Goal: Register for event/course

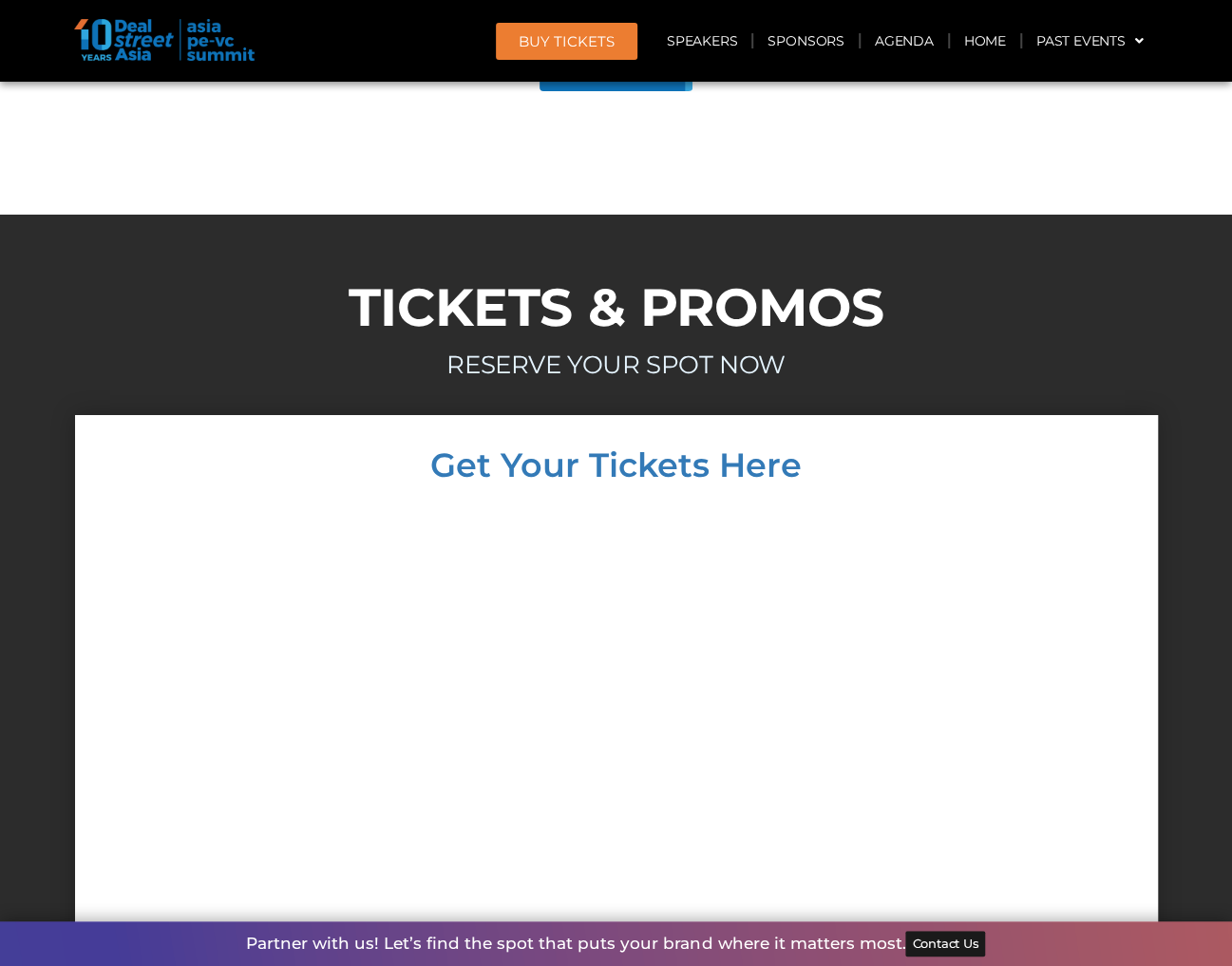
scroll to position [10634, 0]
click at [207, 703] on div at bounding box center [616, 808] width 1045 height 614
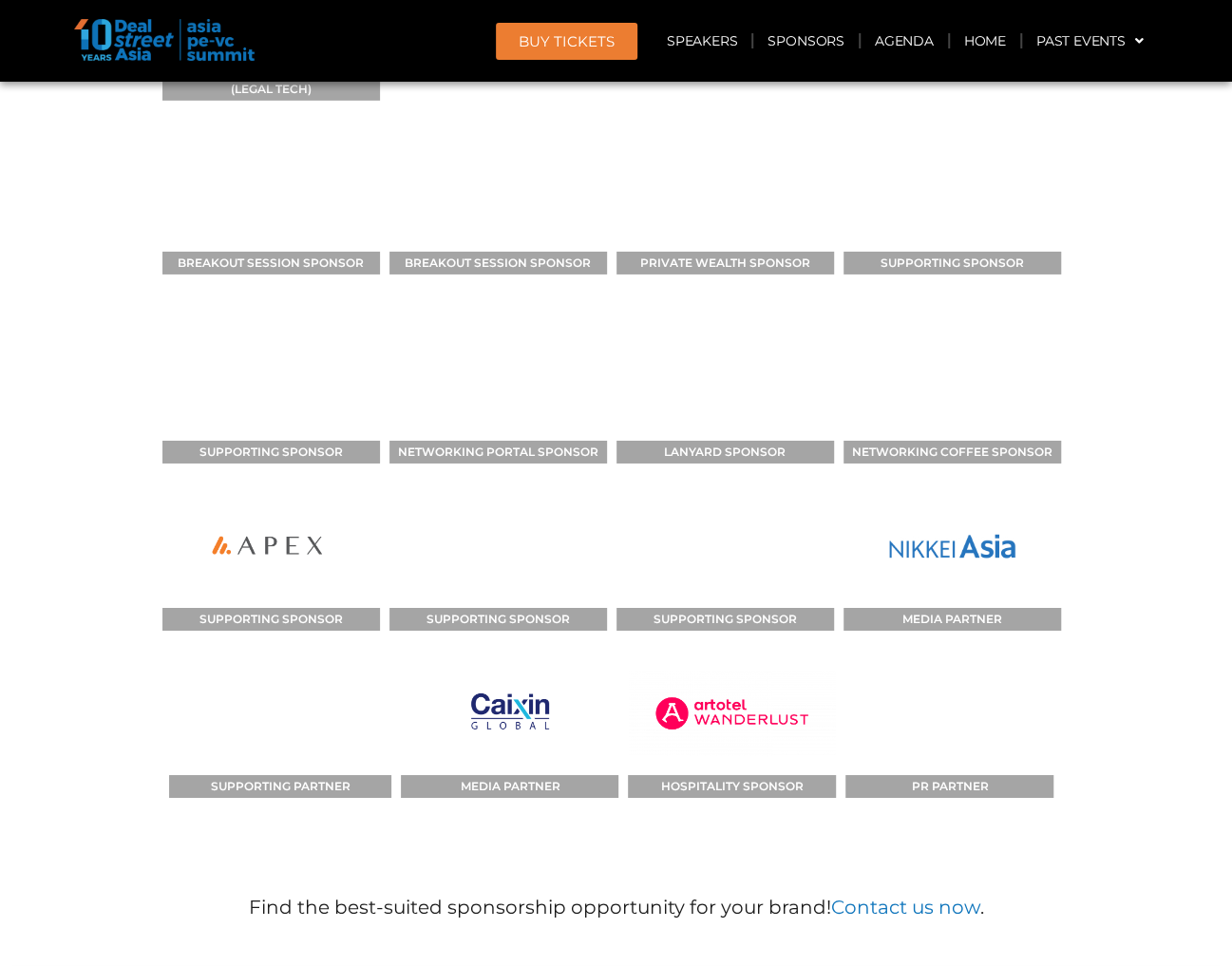
scroll to position [14527, 0]
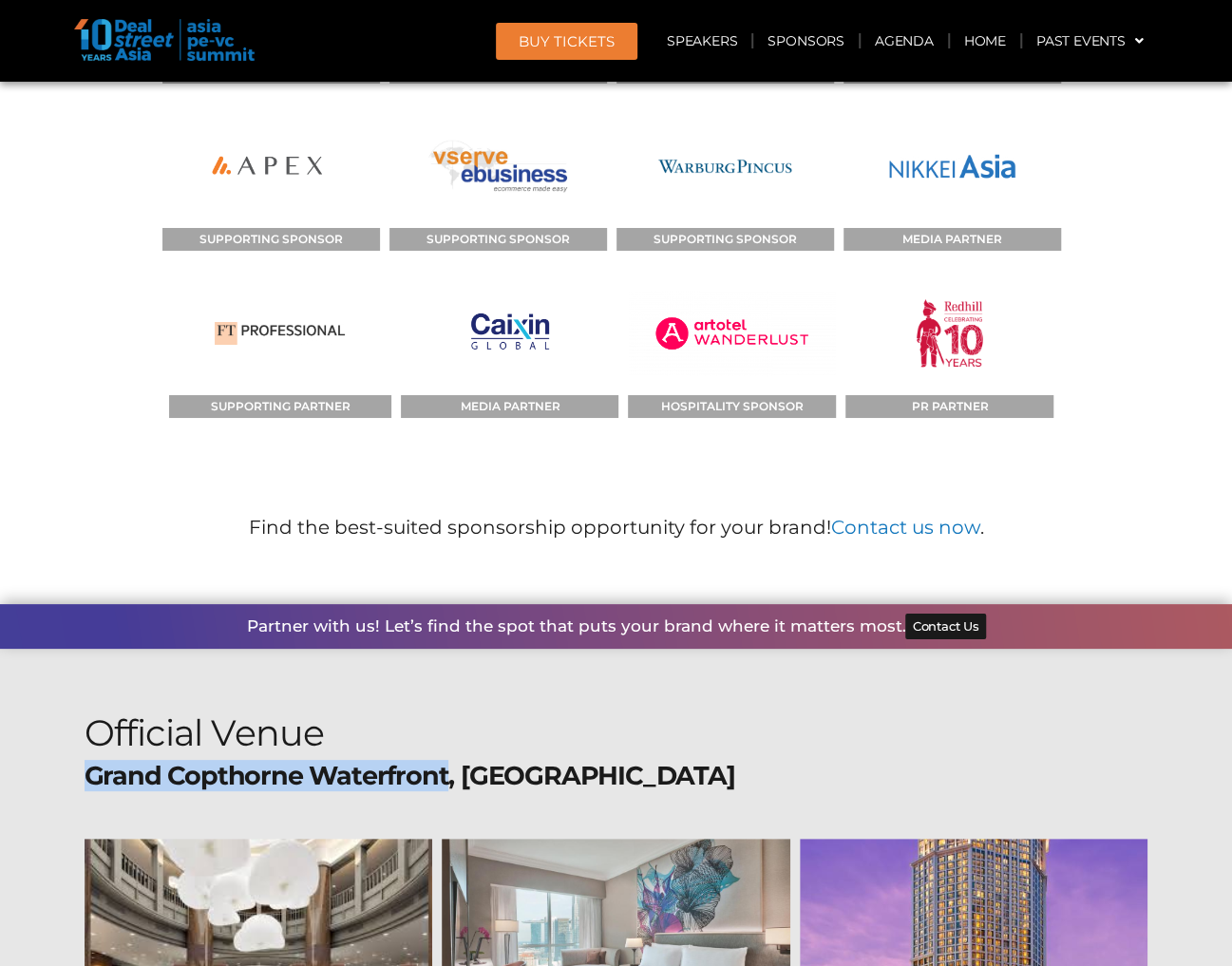
drag, startPoint x: 85, startPoint y: 445, endPoint x: 443, endPoint y: 461, distance: 358.4
click at [443, 760] on div "Grand Copthorne Waterfront, [GEOGRAPHIC_DATA]" at bounding box center [409, 789] width 650 height 59
drag, startPoint x: 443, startPoint y: 461, endPoint x: 403, endPoint y: 453, distance: 40.8
copy b "Grand Copthorne Waterfront"
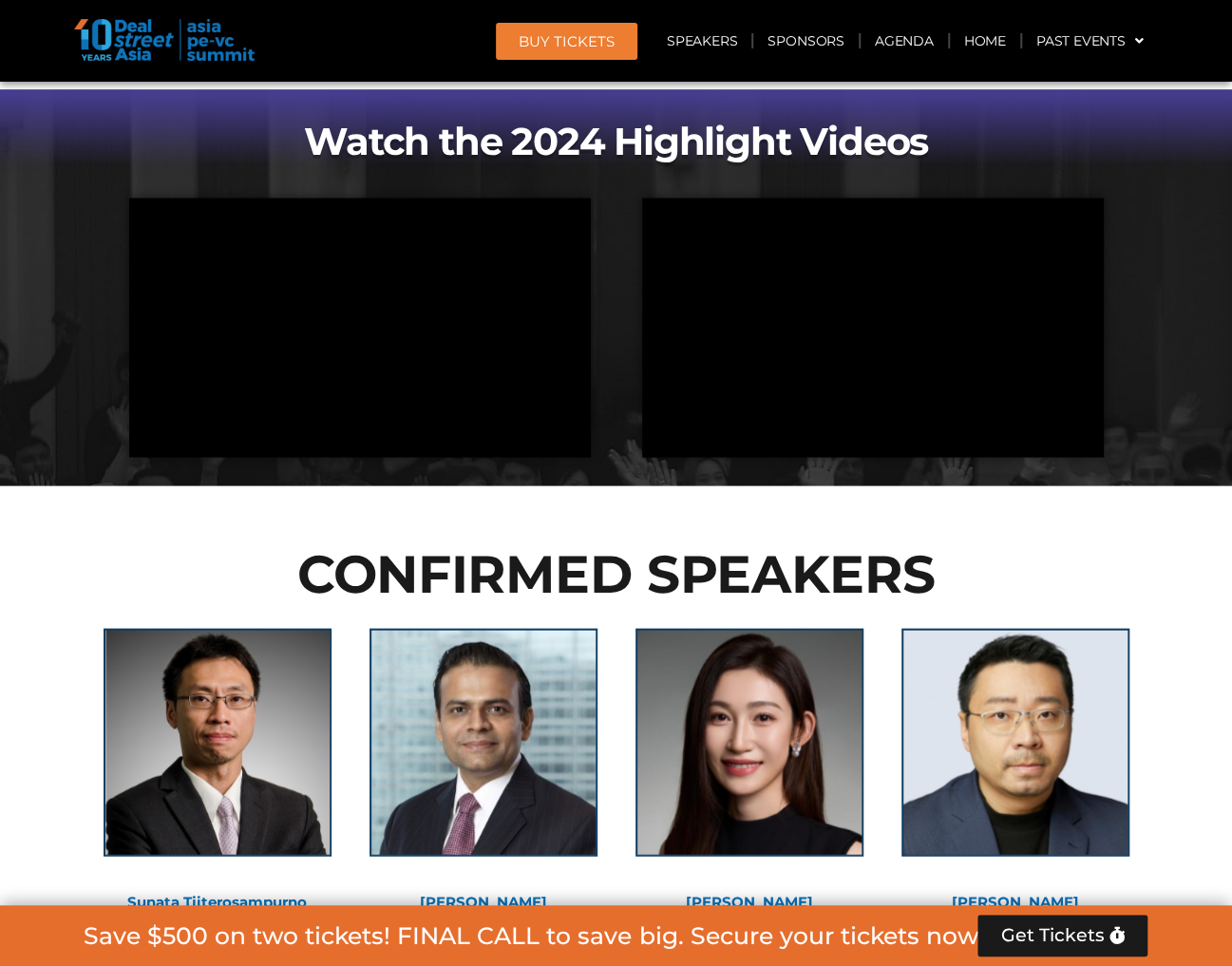
scroll to position [1899, 0]
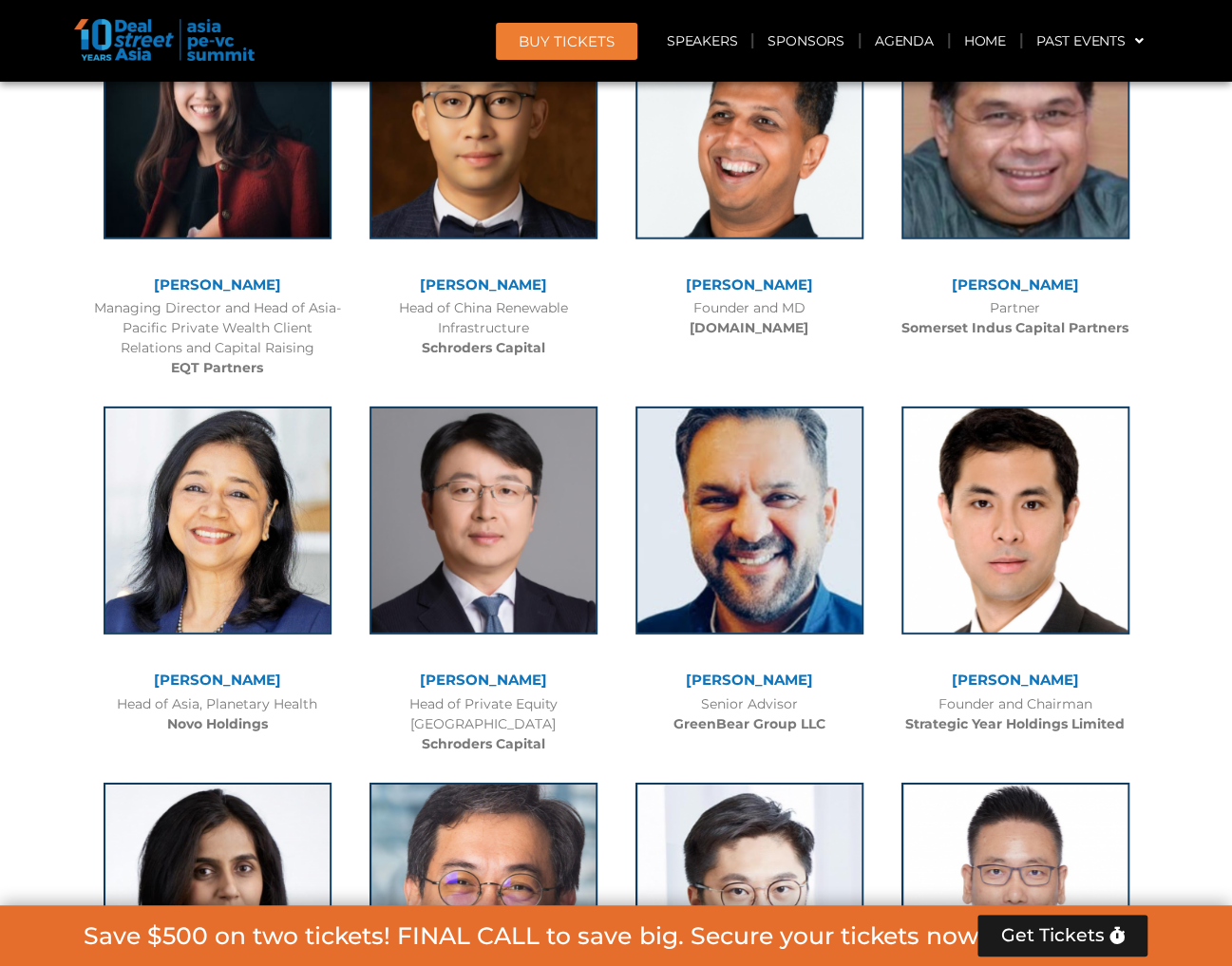
scroll to position [6457, 0]
